Goal: Find specific page/section: Find specific page/section

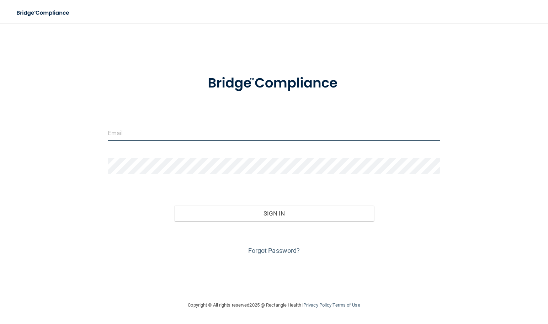
type input "[EMAIL_ADDRESS][DOMAIN_NAME]"
click at [175, 127] on input "[EMAIL_ADDRESS][DOMAIN_NAME]" at bounding box center [274, 133] width 333 height 16
drag, startPoint x: 194, startPoint y: 133, endPoint x: -114, endPoint y: 129, distance: 307.8
click at [0, 129] on html "Toggle navigation Manage My Enterprise Manage My Location [EMAIL_ADDRESS][DOMAI…" at bounding box center [274, 162] width 548 height 324
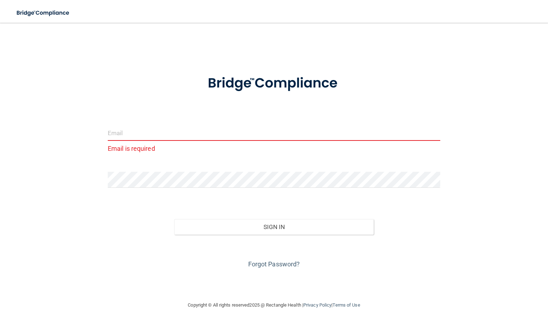
click at [144, 126] on input "email" at bounding box center [274, 133] width 333 height 16
type input "h"
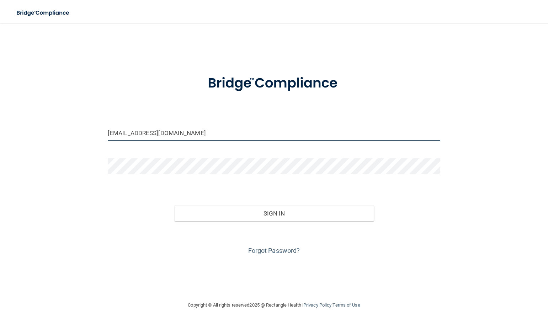
type input "[EMAIL_ADDRESS][DOMAIN_NAME]"
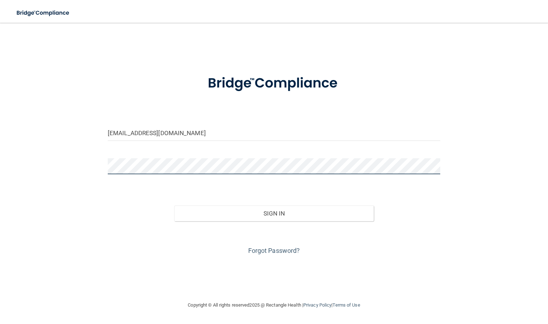
click at [174, 206] on button "Sign In" at bounding box center [274, 214] width 200 height 16
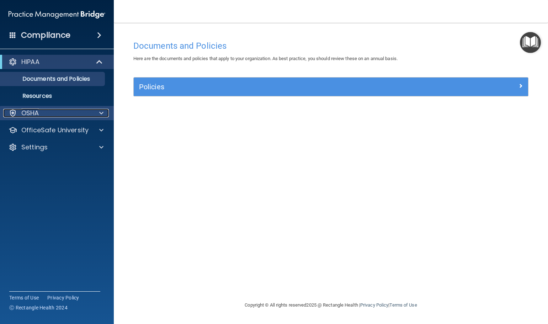
click at [28, 116] on p "OSHA" at bounding box center [30, 113] width 18 height 9
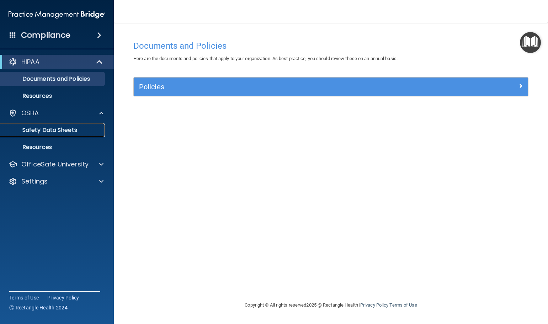
click at [32, 130] on p "Safety Data Sheets" at bounding box center [53, 130] width 97 height 7
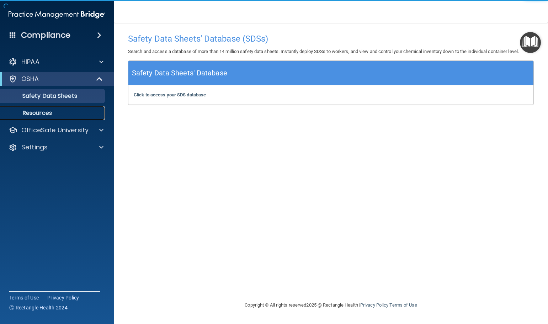
click at [42, 117] on link "Resources" at bounding box center [49, 113] width 112 height 14
